Goal: Find specific page/section: Find specific page/section

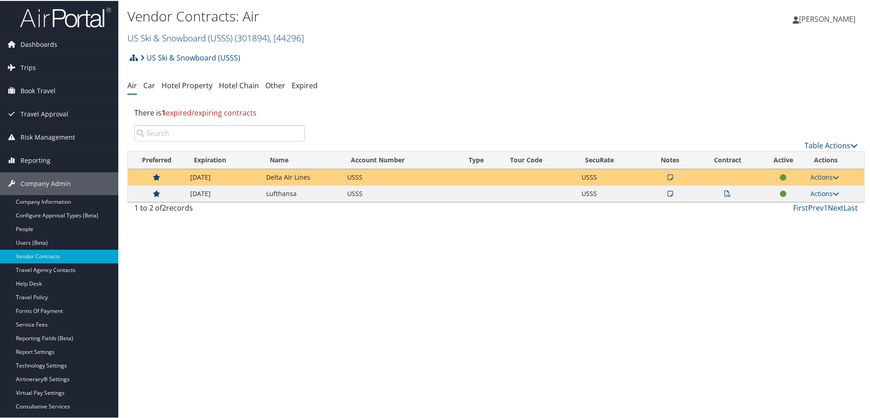
click at [249, 35] on span "( 301894 )" at bounding box center [252, 37] width 35 height 12
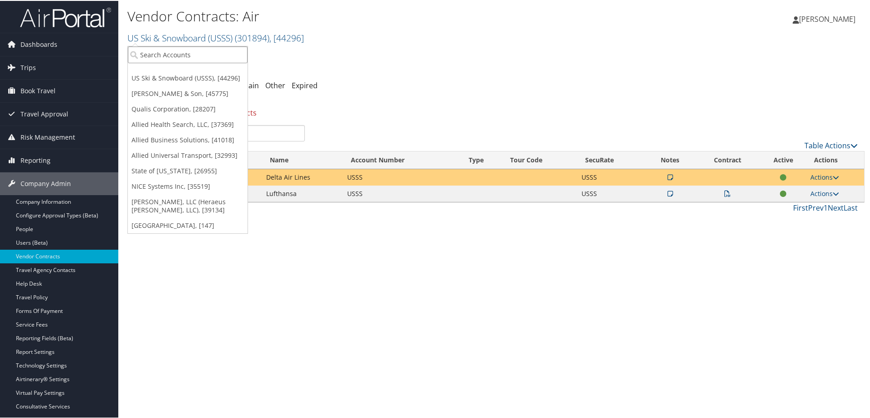
click at [193, 55] on input "search" at bounding box center [188, 54] width 120 height 17
type input "traeger"
click at [183, 68] on div "Traeger (301273), [33237]" at bounding box center [188, 70] width 130 height 8
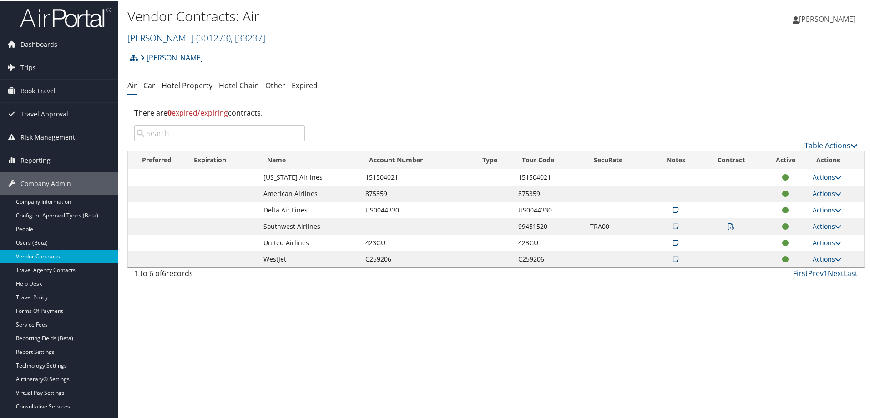
click at [66, 262] on link "Vendor Contracts" at bounding box center [59, 256] width 118 height 14
click at [72, 274] on link "Travel Agency Contacts" at bounding box center [59, 270] width 118 height 14
